Goal: Transaction & Acquisition: Book appointment/travel/reservation

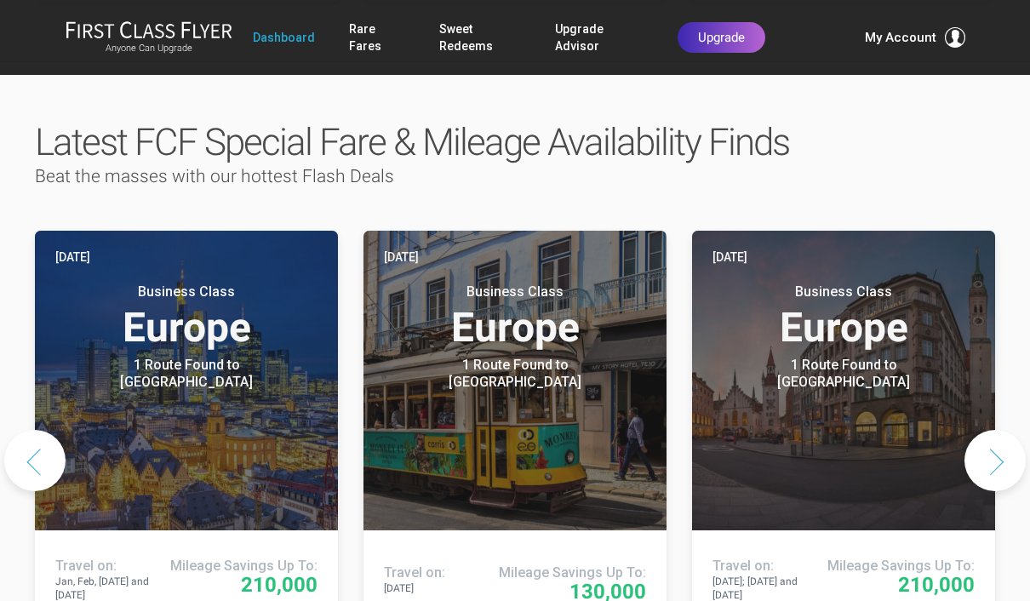
scroll to position [809, 0]
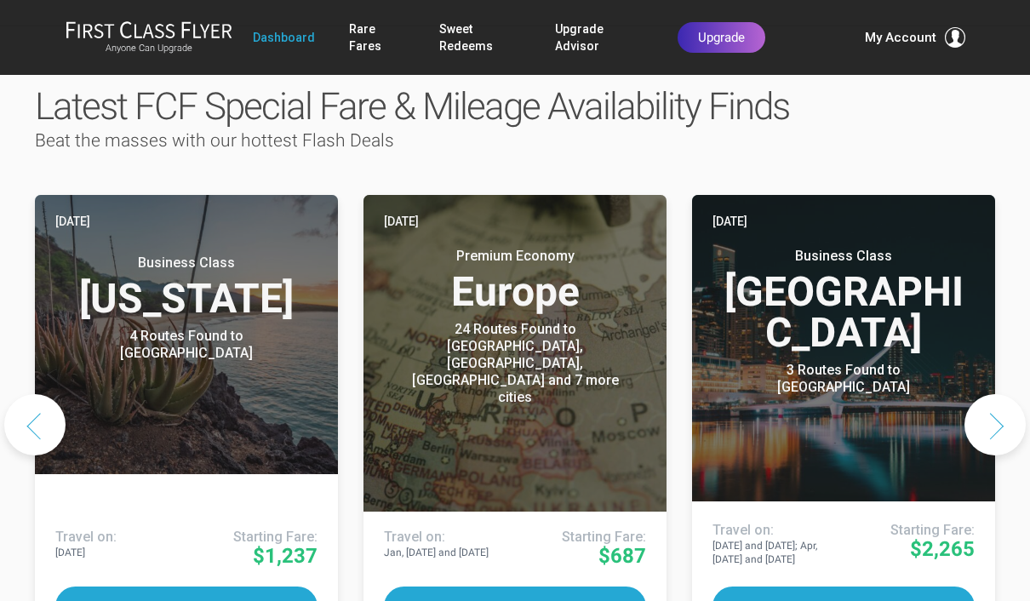
click at [1003, 394] on button "Next slide" at bounding box center [994, 424] width 61 height 61
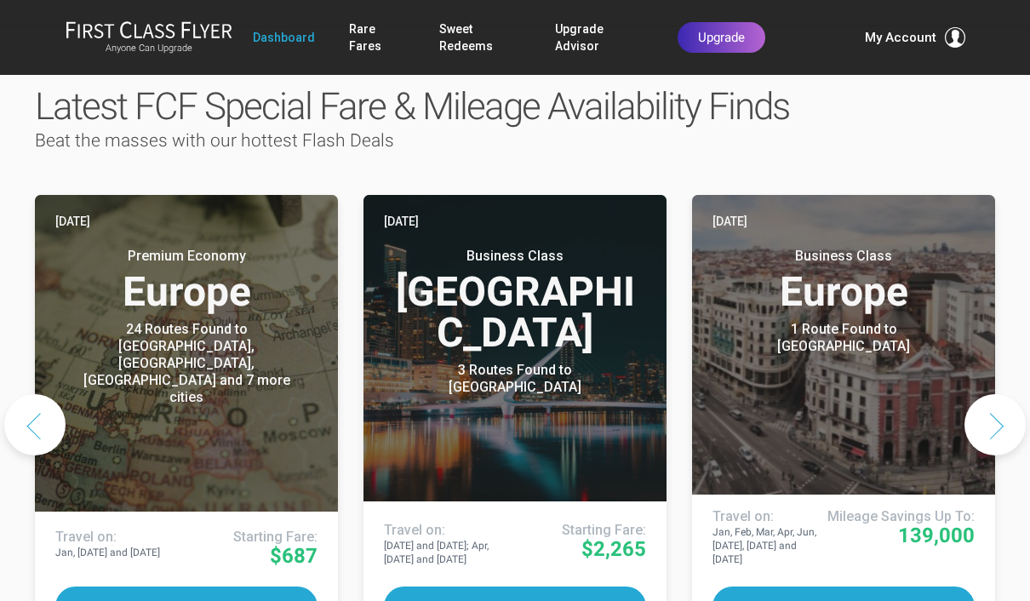
click at [1003, 394] on button "Next slide" at bounding box center [994, 424] width 61 height 61
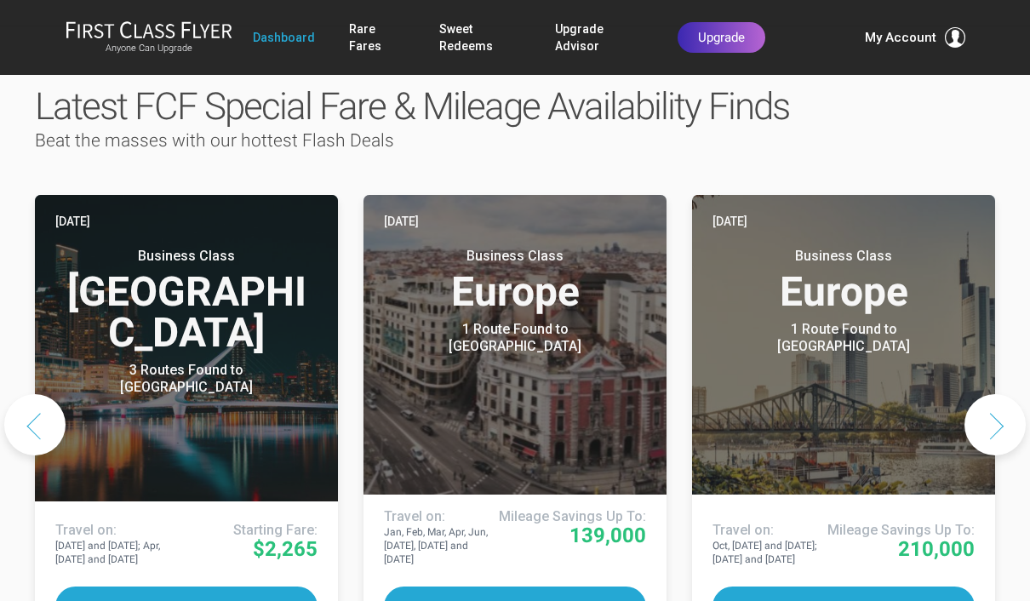
click at [1005, 394] on button "Next slide" at bounding box center [994, 424] width 61 height 61
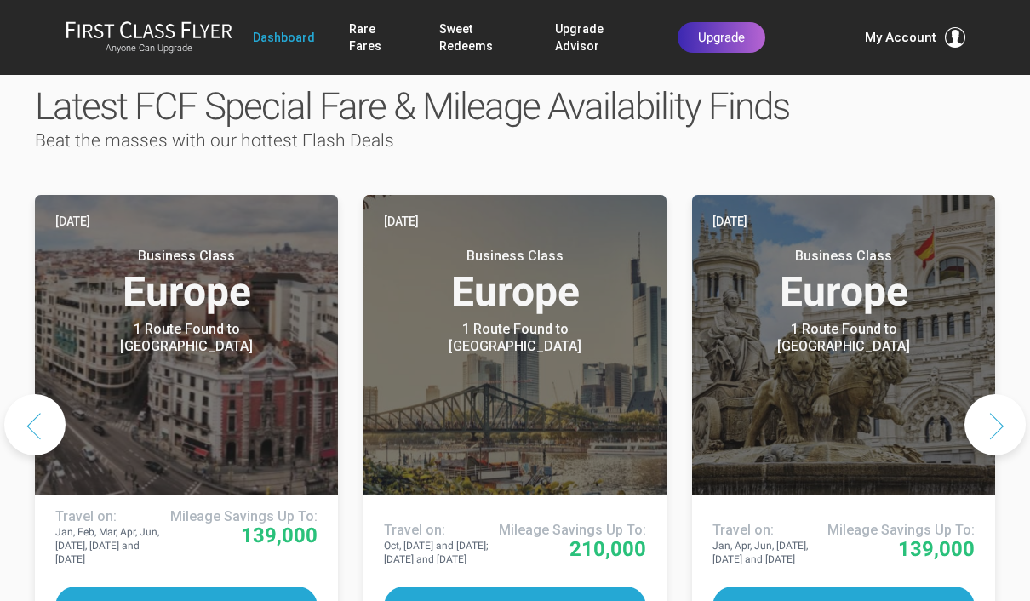
click at [999, 394] on button "Next slide" at bounding box center [994, 424] width 61 height 61
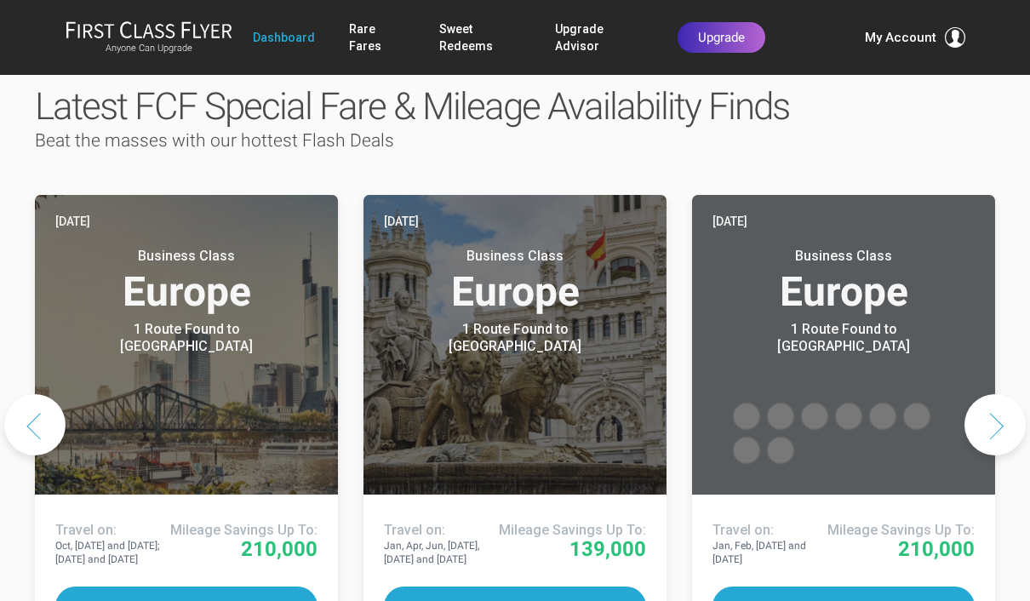
click at [1000, 394] on button "Next slide" at bounding box center [994, 424] width 61 height 61
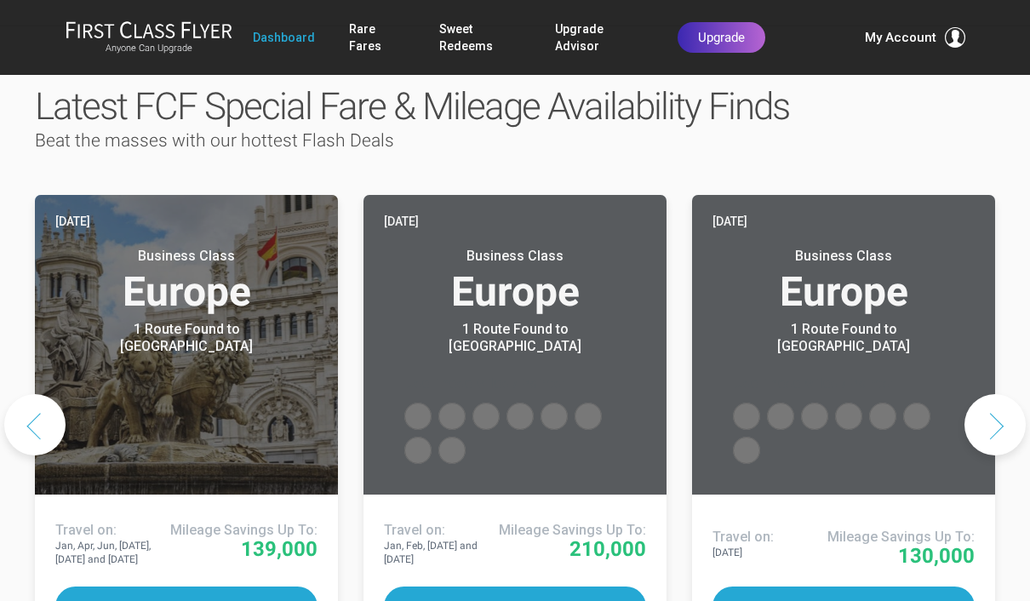
click at [1002, 394] on button "Next slide" at bounding box center [994, 424] width 61 height 61
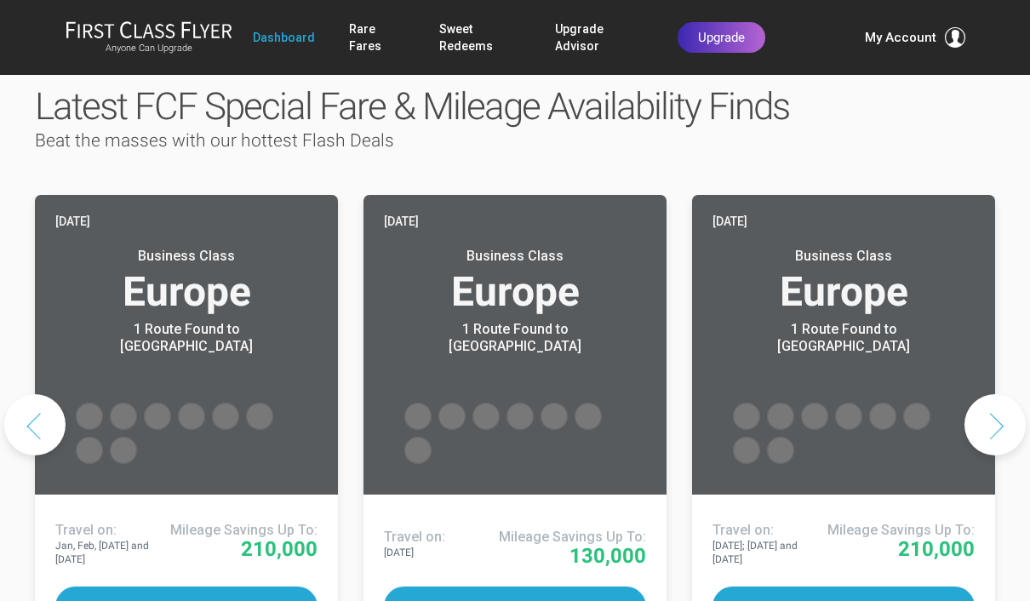
click at [1004, 394] on button "Next slide" at bounding box center [994, 424] width 61 height 61
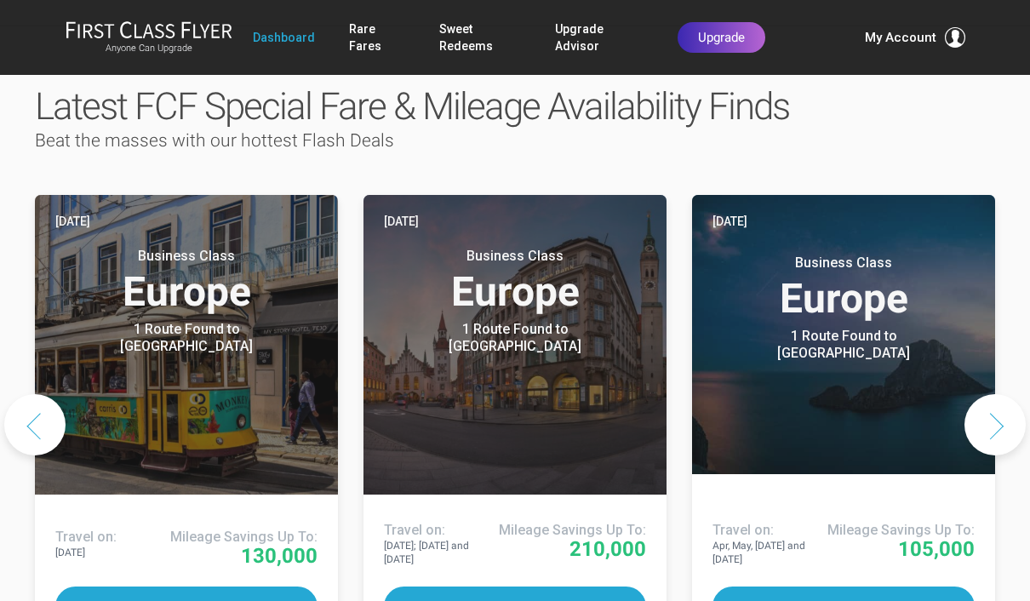
click at [1005, 394] on button "Next slide" at bounding box center [994, 424] width 61 height 61
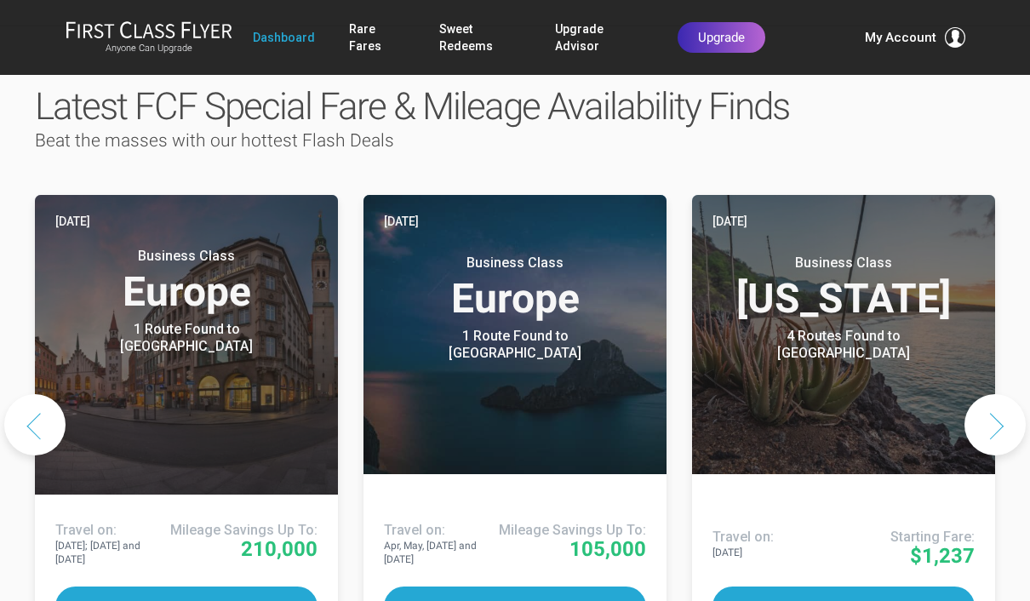
click at [1002, 394] on button "Next slide" at bounding box center [994, 424] width 61 height 61
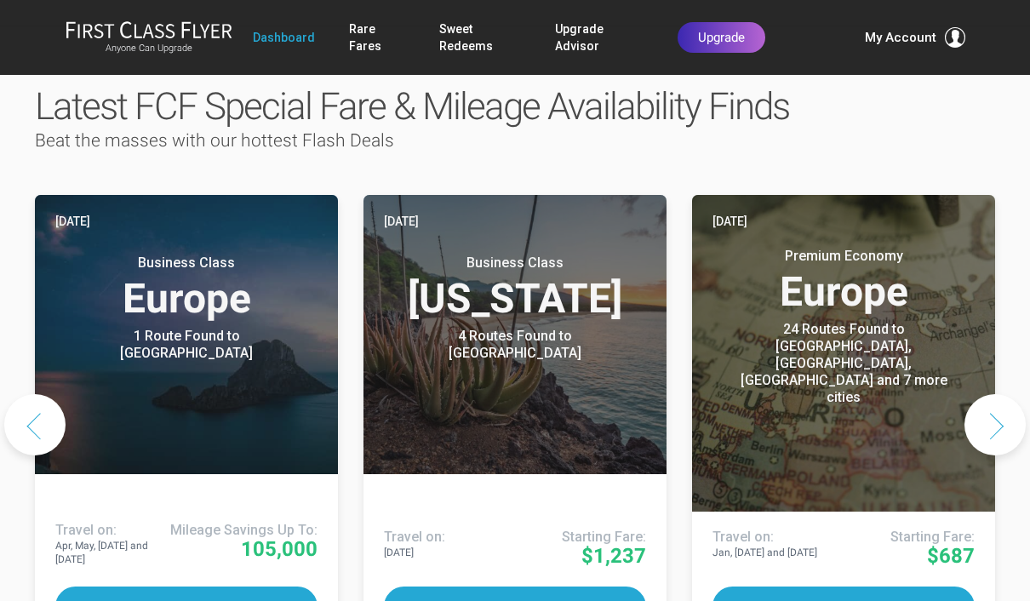
click at [454, 40] on link "Sweet Redeems" at bounding box center [480, 38] width 83 height 48
click at [461, 42] on link "Sweet Redeems" at bounding box center [480, 38] width 83 height 48
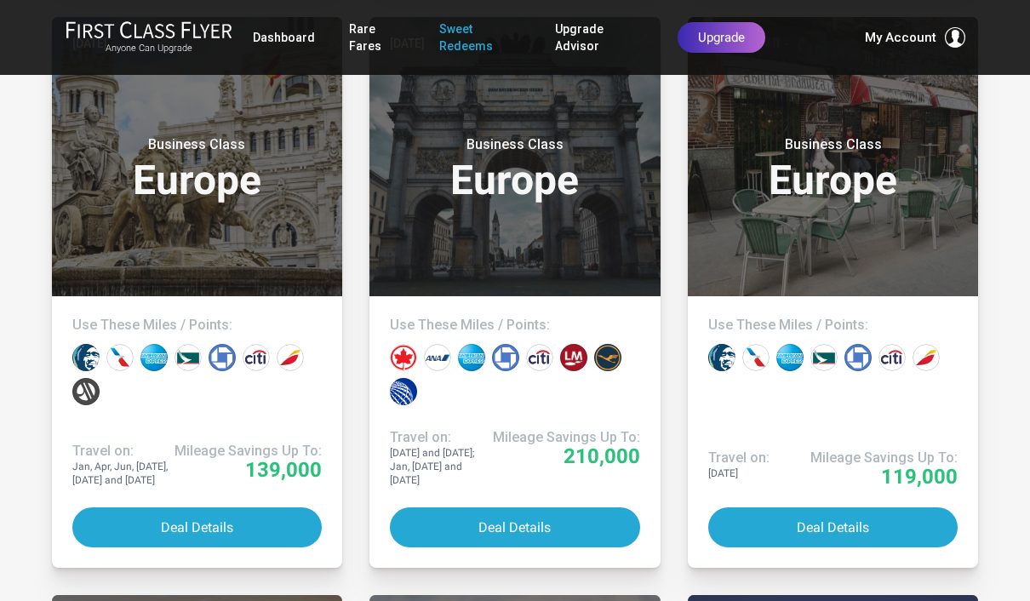
scroll to position [1571, 0]
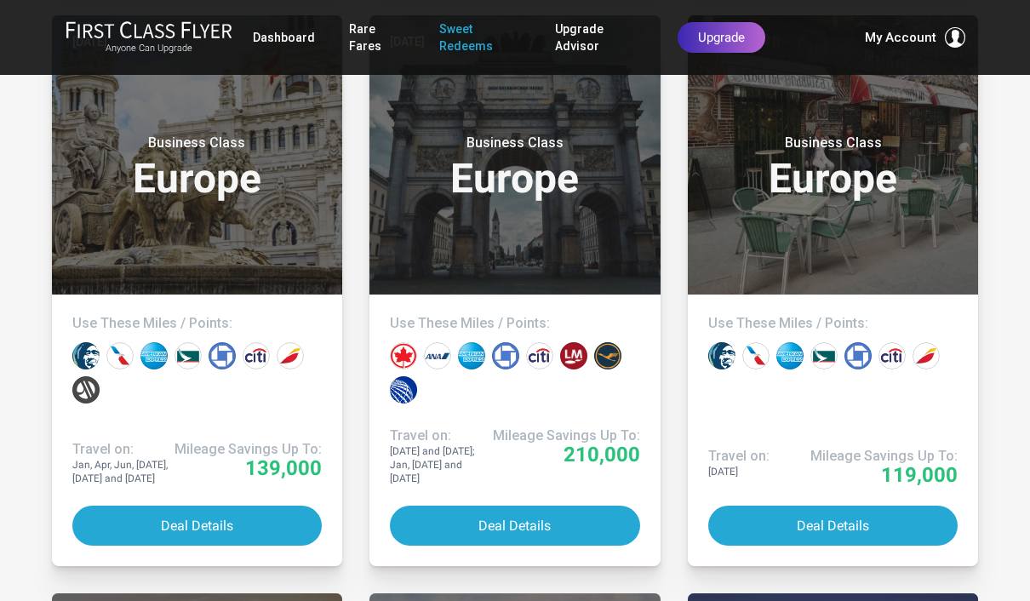
click at [545, 506] on button "Deal Details" at bounding box center [515, 526] width 250 height 40
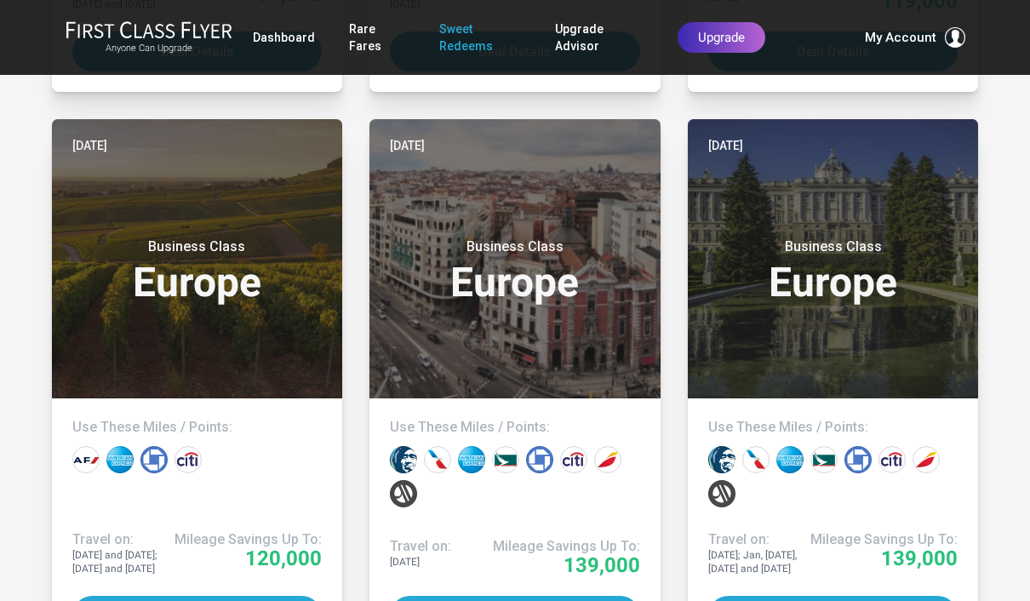
scroll to position [2048, 0]
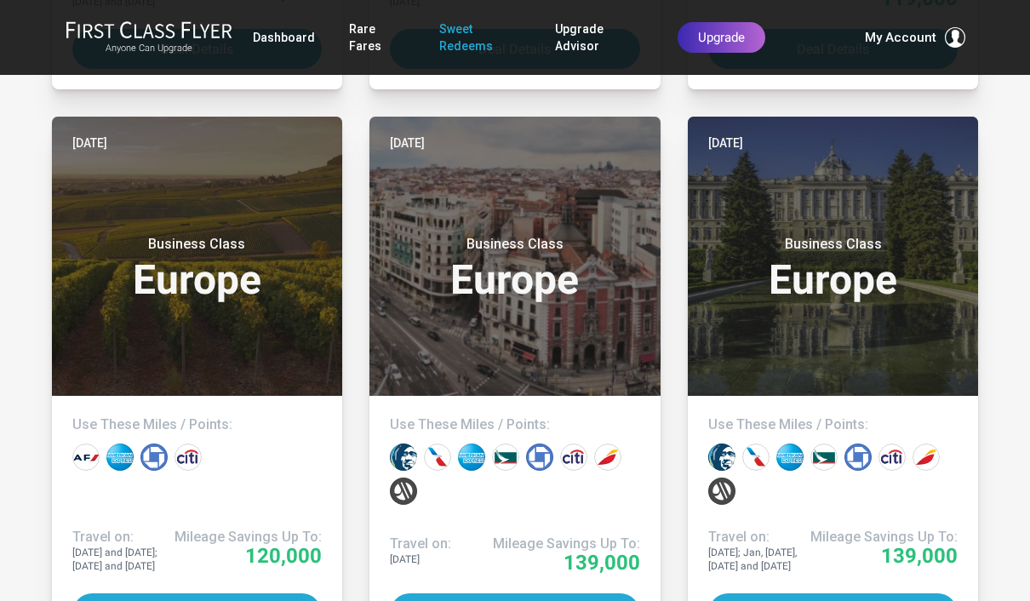
click at [194, 598] on button "Deal Details" at bounding box center [197, 613] width 250 height 40
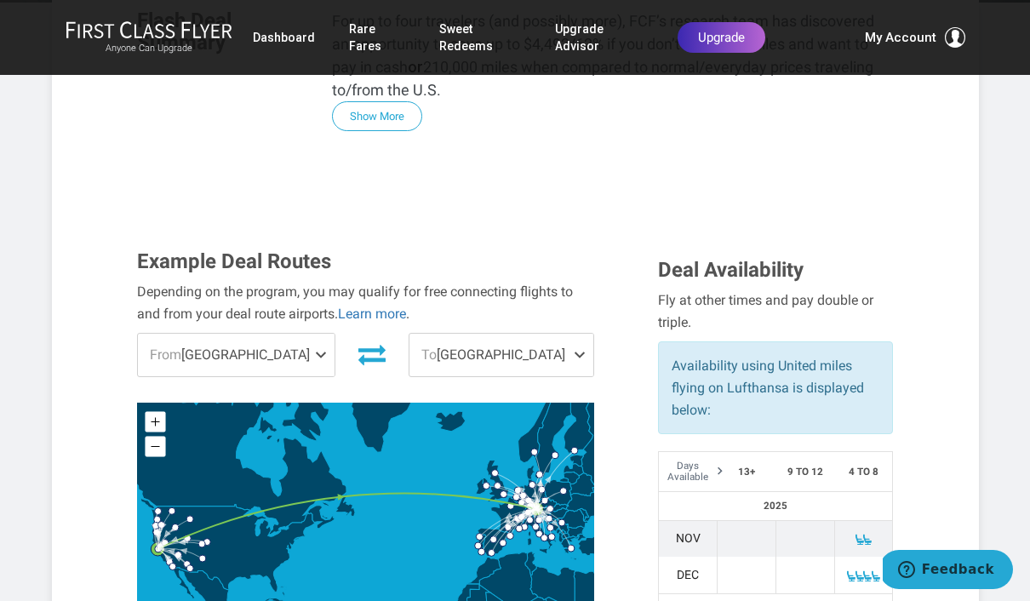
scroll to position [405, 0]
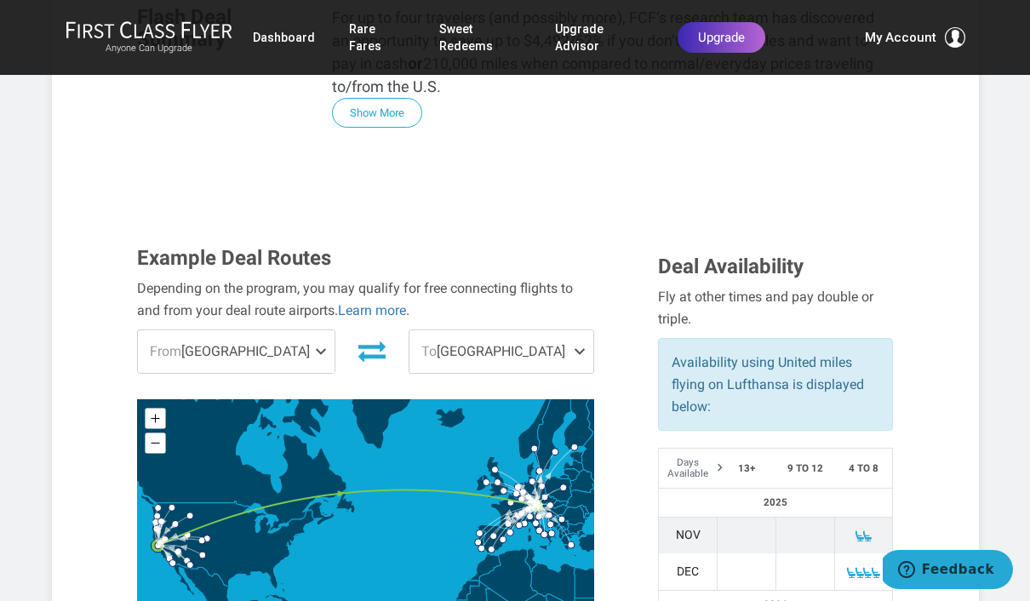
click at [330, 329] on div "From San Francisco Connect To: San Francisco From: (Sample Cities) Albuquerque …" at bounding box center [236, 351] width 224 height 44
click at [289, 330] on span "From San Francisco" at bounding box center [236, 351] width 197 height 43
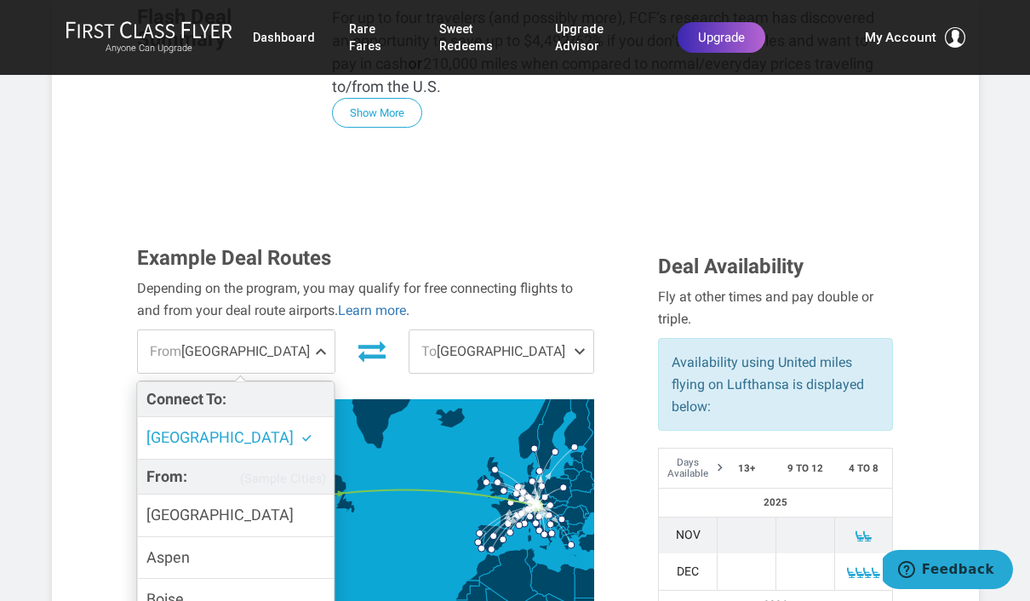
scroll to position [-1, 0]
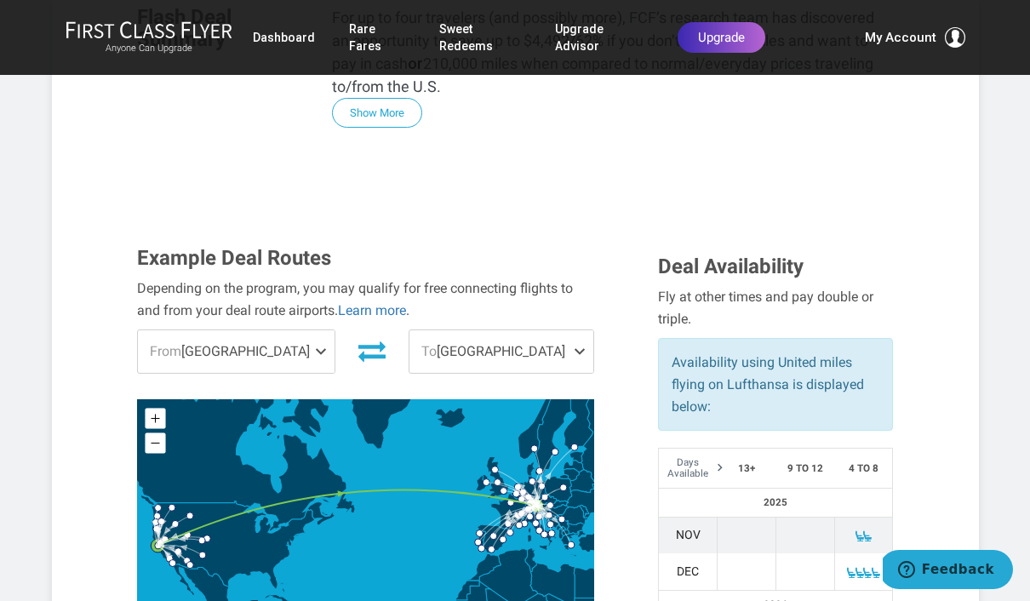
scroll to position [0, 0]
click at [583, 330] on span at bounding box center [583, 351] width 20 height 43
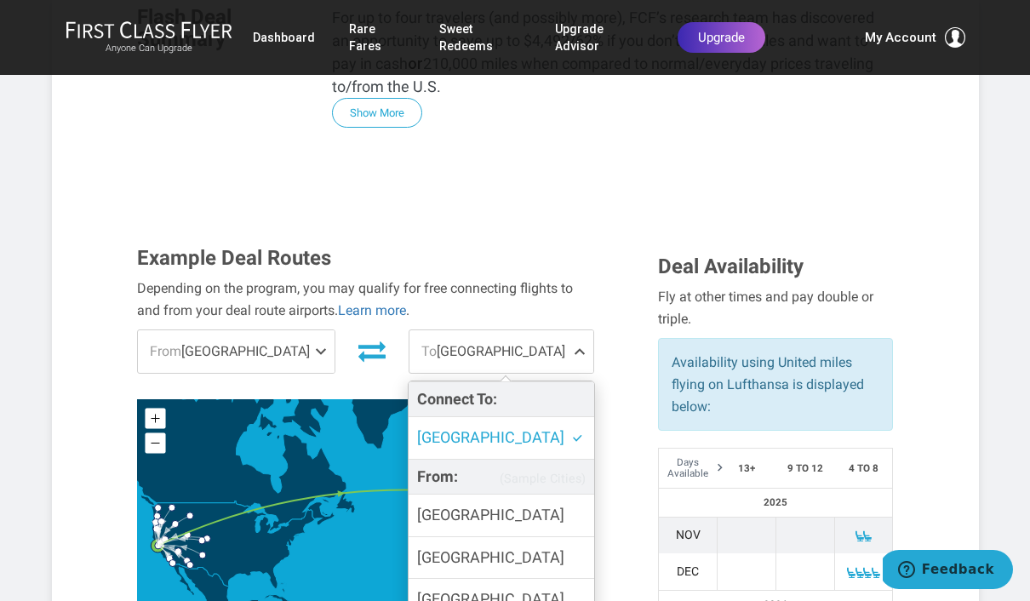
click at [525, 495] on label "[GEOGRAPHIC_DATA]" at bounding box center [502, 516] width 186 height 42
click at [0, 0] on input "[GEOGRAPHIC_DATA]" at bounding box center [0, 0] width 0 height 0
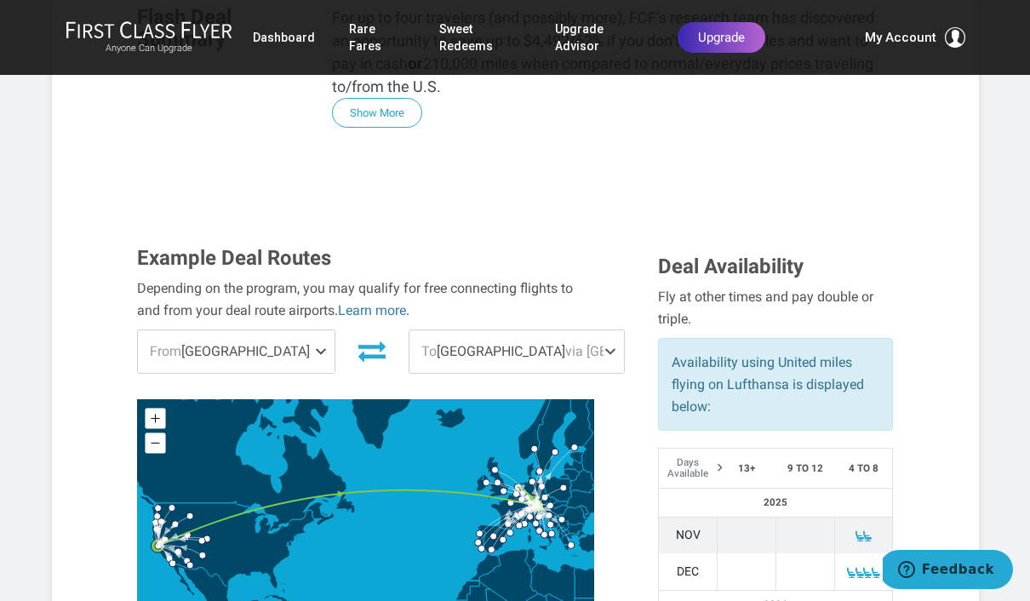
click at [604, 330] on span at bounding box center [614, 351] width 20 height 43
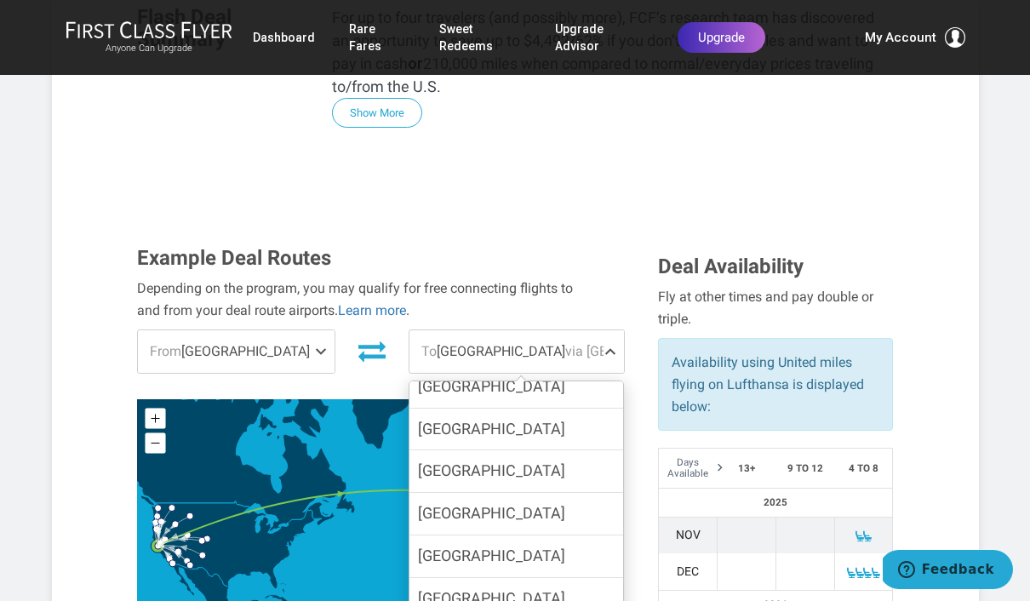
scroll to position [770, 0]
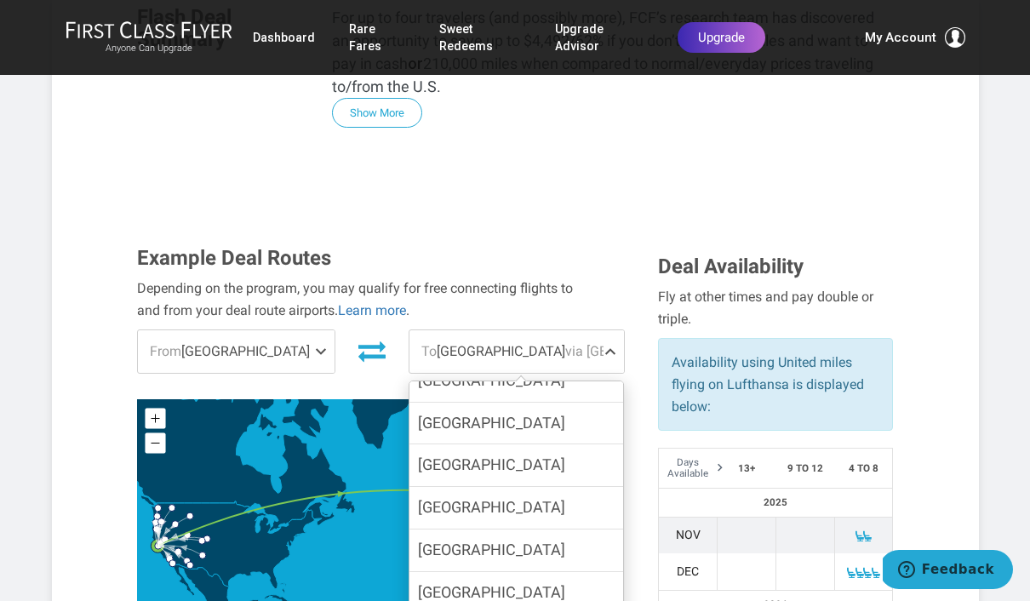
click at [534, 487] on label "[GEOGRAPHIC_DATA]" at bounding box center [516, 508] width 215 height 42
click at [0, 0] on input "[GEOGRAPHIC_DATA]" at bounding box center [0, 0] width 0 height 0
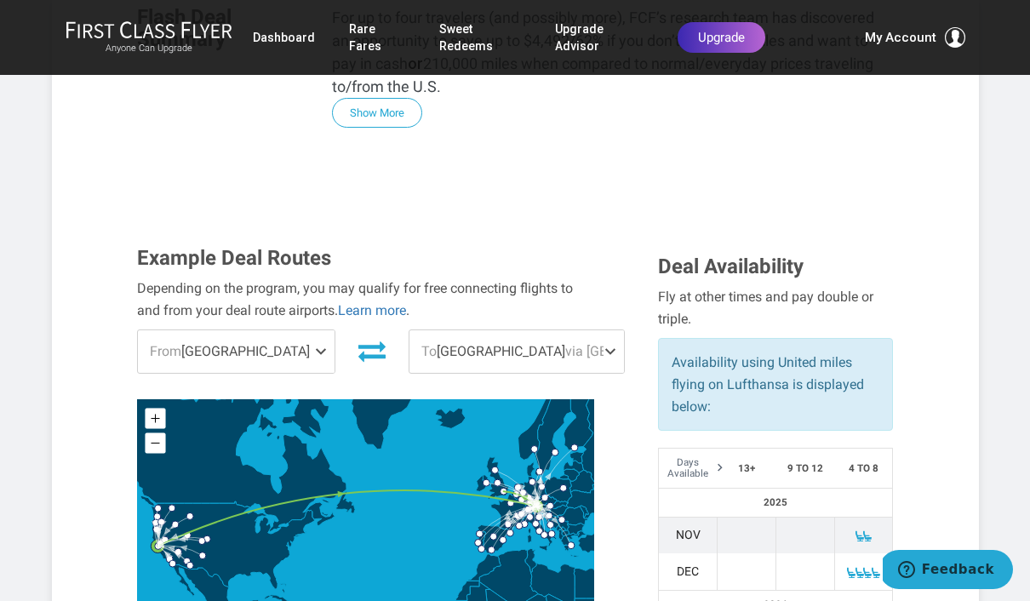
click at [541, 330] on span "To London via Munich" at bounding box center [516, 351] width 215 height 43
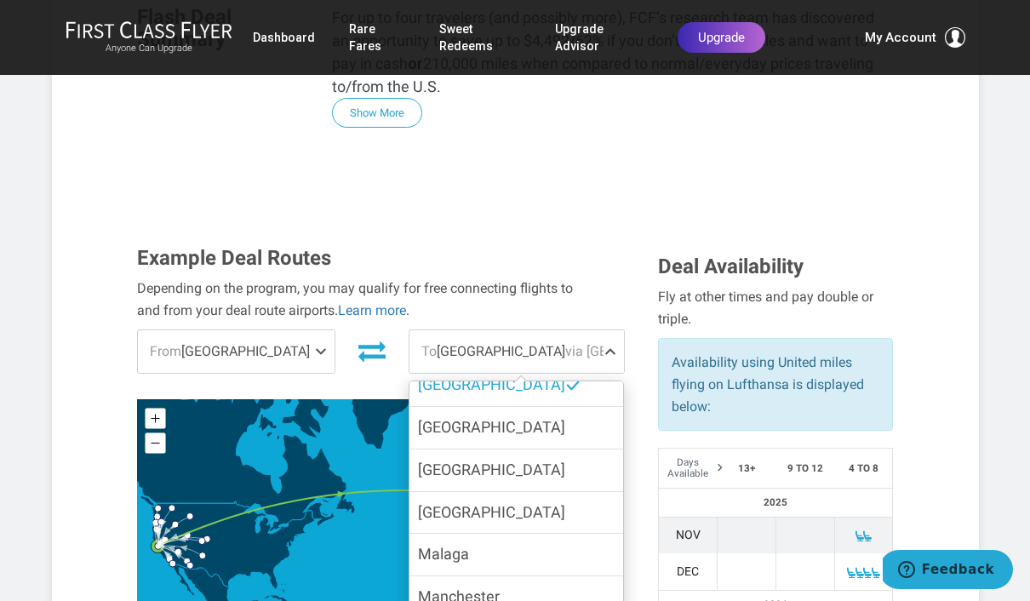
scroll to position [894, 0]
click at [543, 575] on label "Manchester UK" at bounding box center [516, 608] width 215 height 66
click at [0, 0] on input "Manchester UK" at bounding box center [0, 0] width 0 height 0
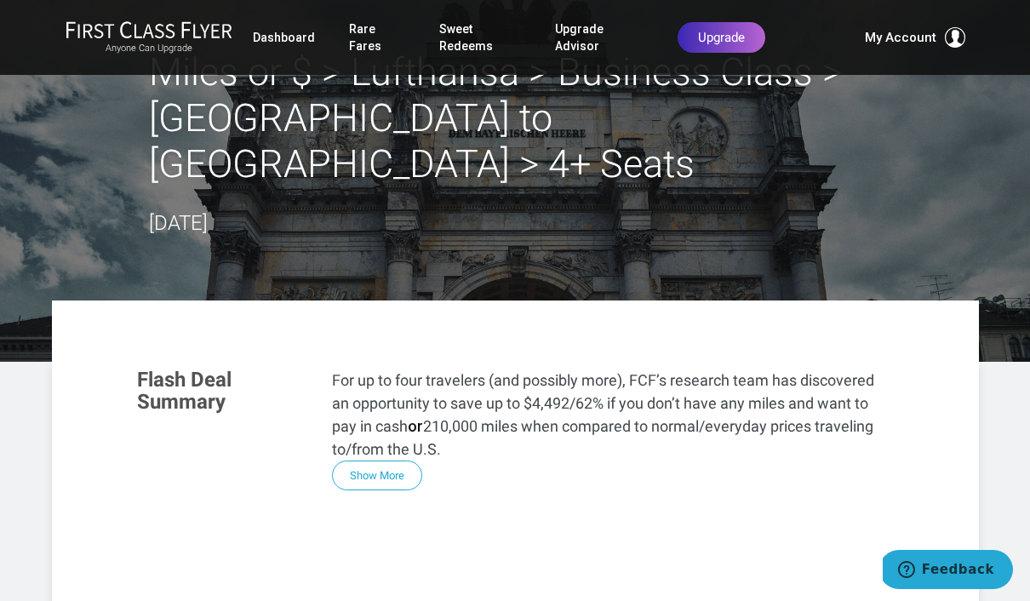
scroll to position [0, 0]
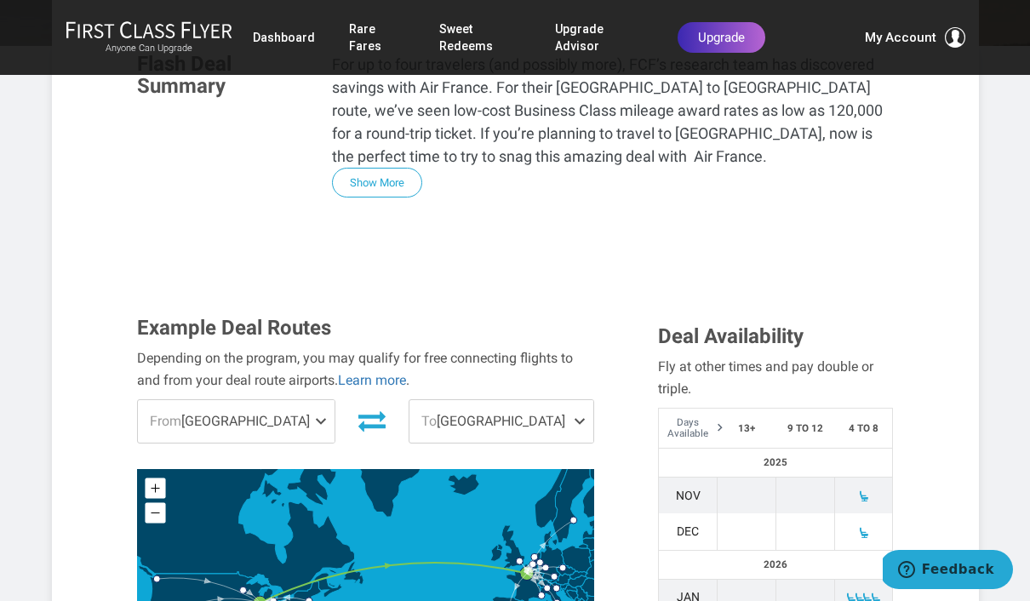
scroll to position [451, 0]
click at [570, 399] on span "To [GEOGRAPHIC_DATA]" at bounding box center [501, 420] width 184 height 43
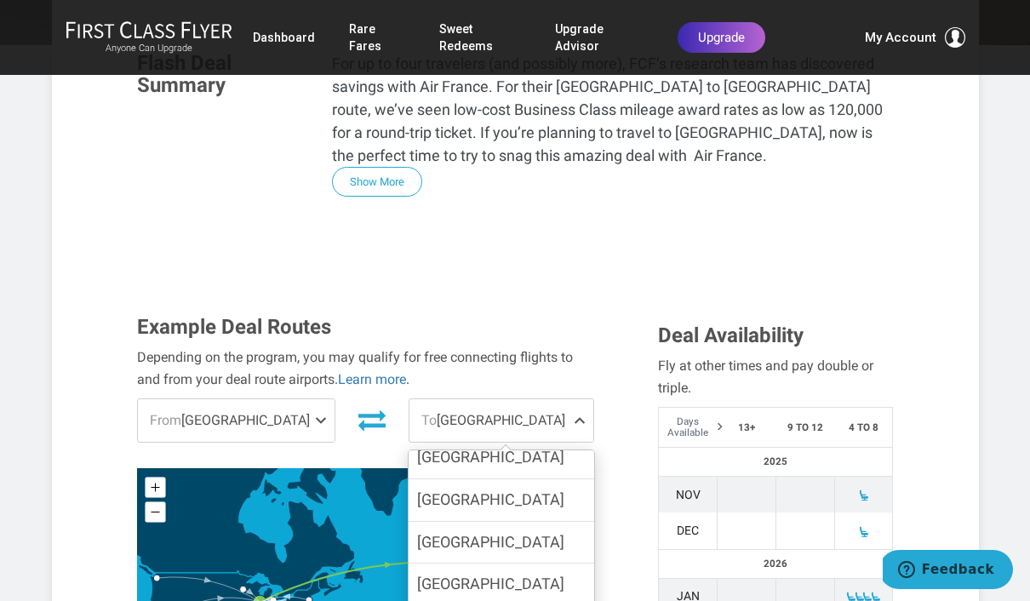
scroll to position [278, 0]
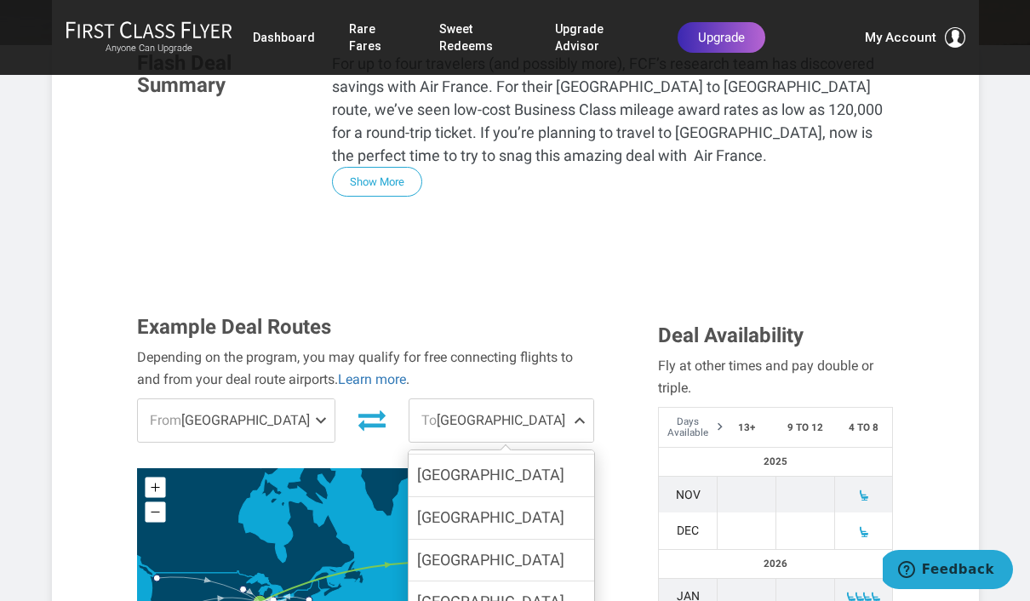
click at [211, 399] on span "From [GEOGRAPHIC_DATA]" at bounding box center [236, 420] width 197 height 43
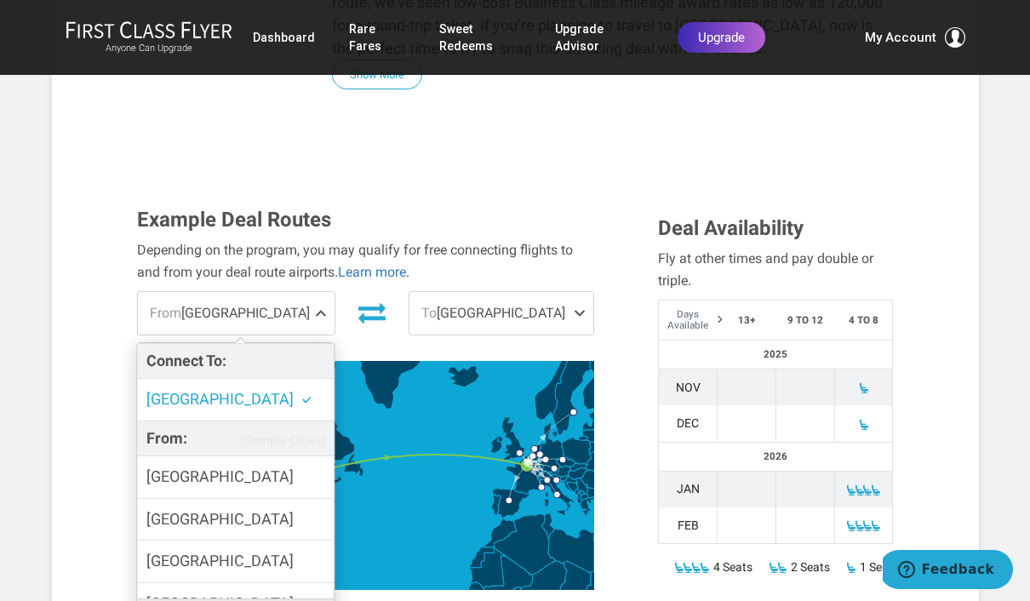
scroll to position [0, 0]
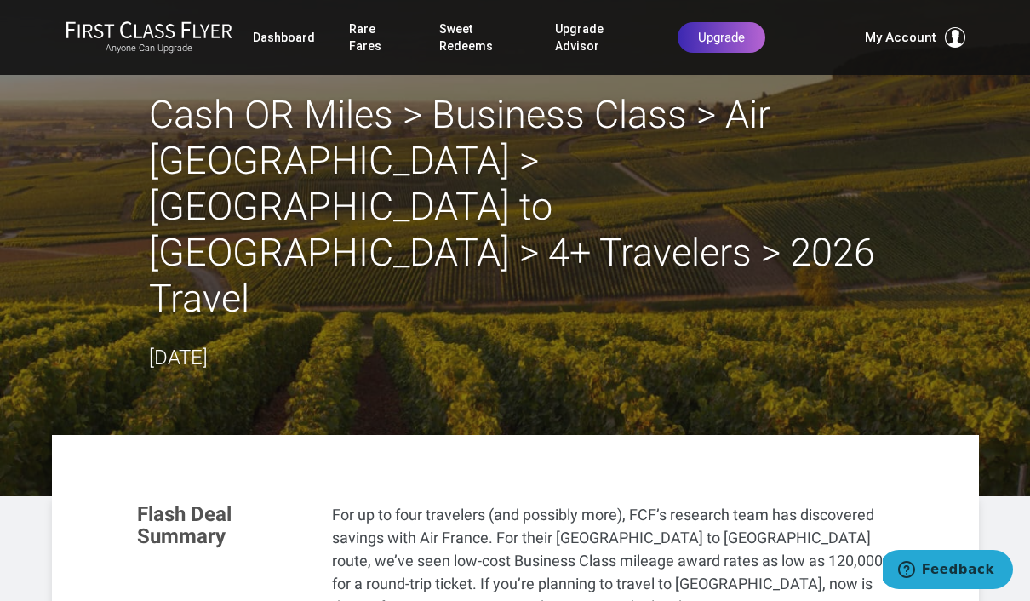
click at [36, 54] on div "Anyone Can Upgrade Dashboard Rare Fares Sweet Redeems Upgrade Advisor Profile L…" at bounding box center [515, 37] width 1030 height 75
click at [812, 307] on header "Cash OR Miles > Business Class > Air [GEOGRAPHIC_DATA] > [GEOGRAPHIC_DATA] to […" at bounding box center [515, 248] width 1030 height 496
